Goal: Browse casually

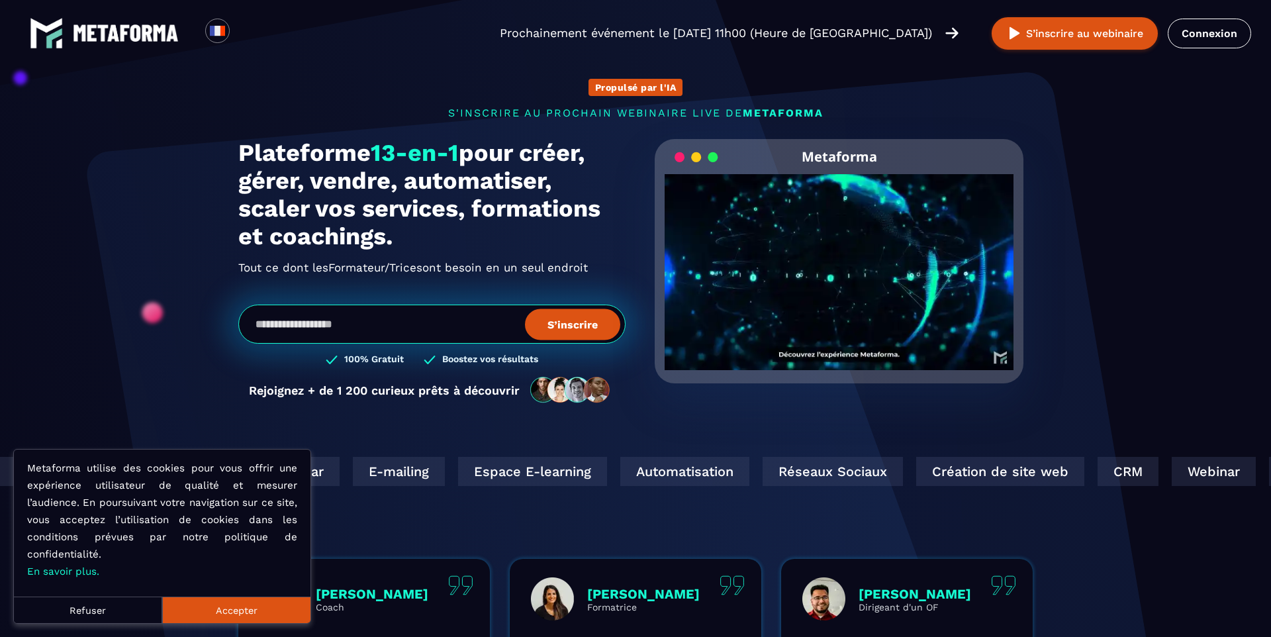
click at [835, 269] on video "Your browser does not support the video tag." at bounding box center [839, 261] width 349 height 174
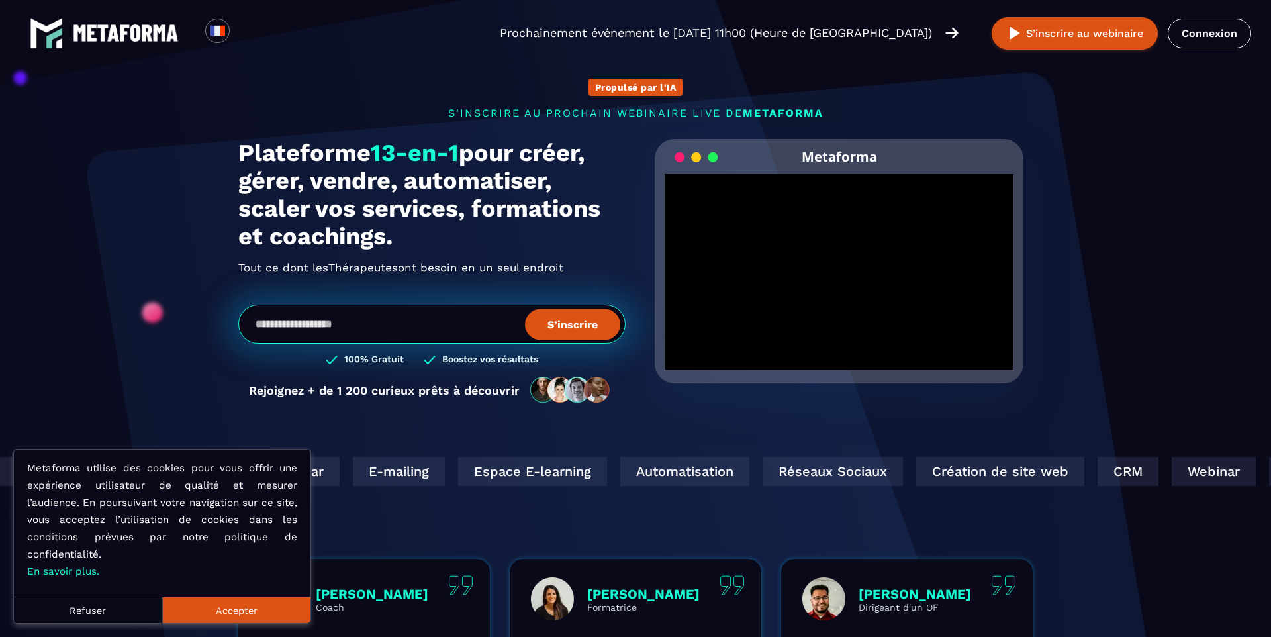
click at [237, 614] on button "Accepter" at bounding box center [236, 609] width 148 height 26
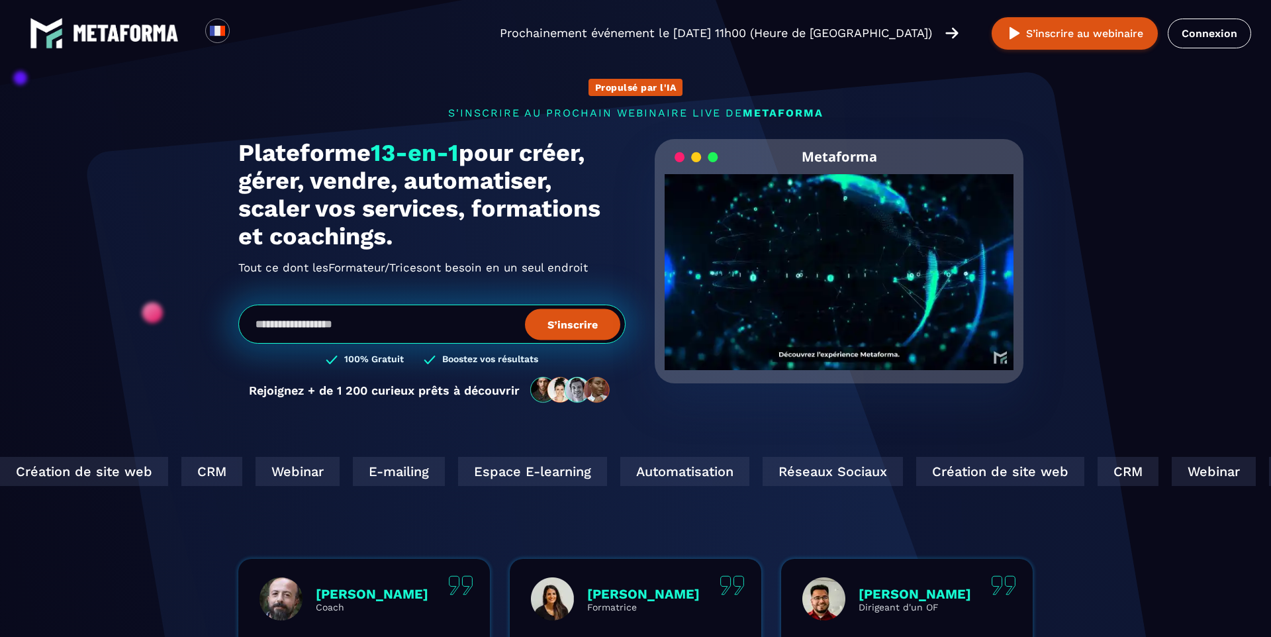
click at [851, 262] on video "Your browser does not support the video tag." at bounding box center [839, 261] width 349 height 174
